Goal: Go to known website

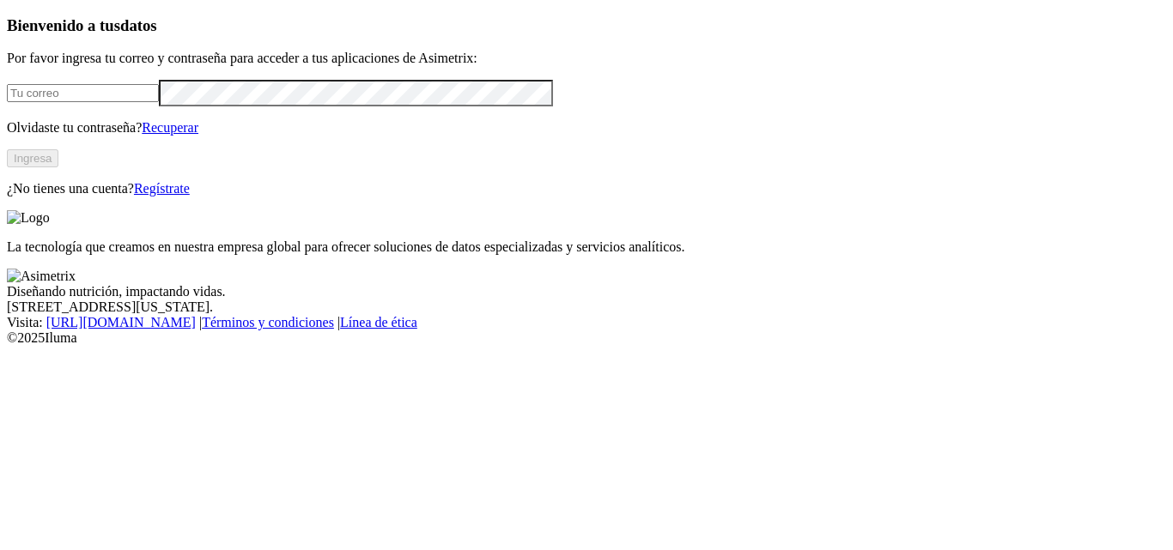
click at [132, 102] on input "email" at bounding box center [83, 93] width 152 height 18
type input "anderson.rojas@aliar.com.co"
click input "submit" at bounding box center [0, 0] width 0 height 0
